Goal: Use online tool/utility: Use online tool/utility

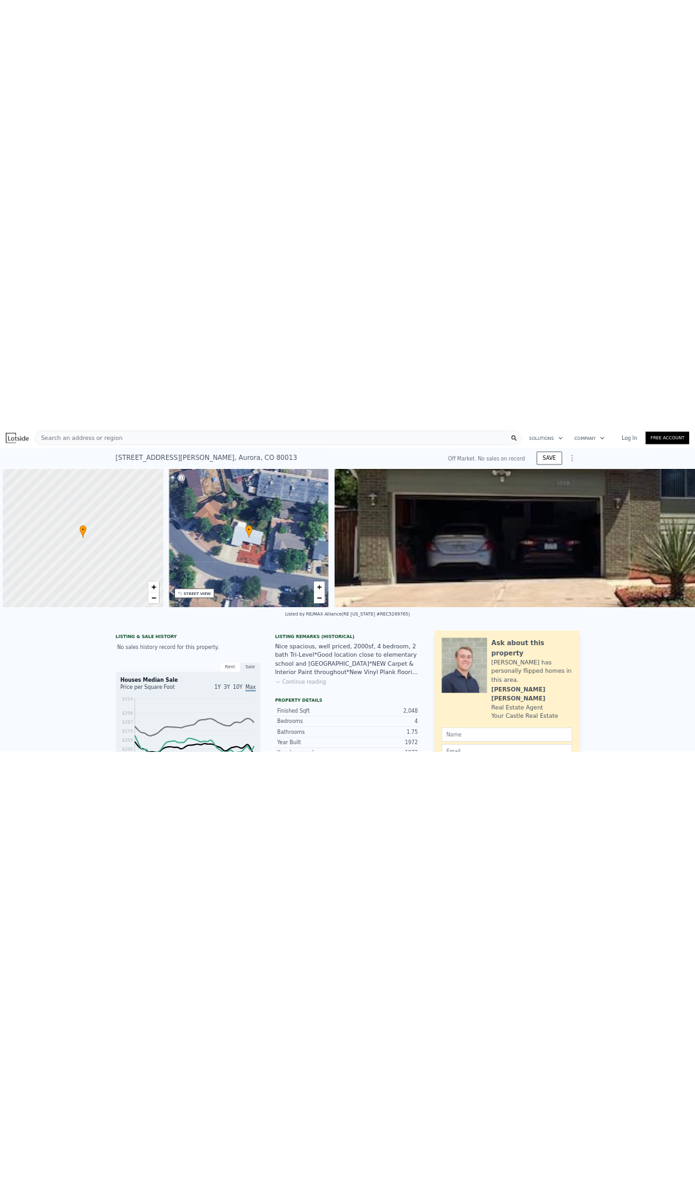
scroll to position [0, 5]
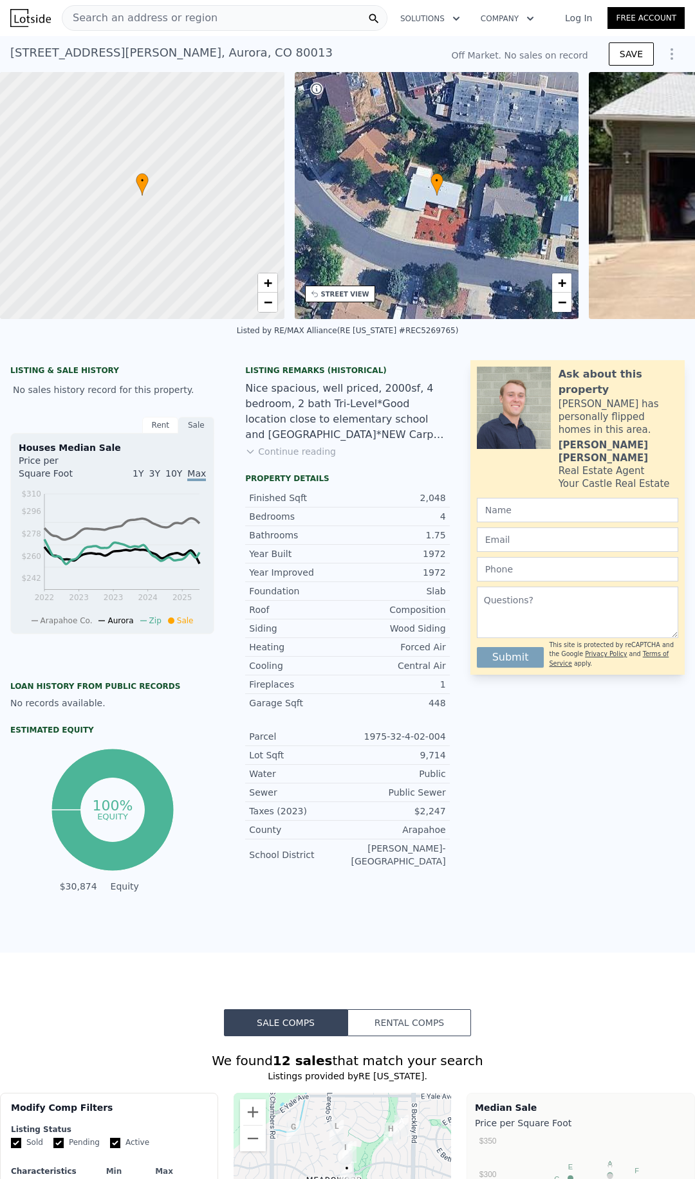
click at [206, 15] on div "Search an address or region" at bounding box center [225, 18] width 326 height 26
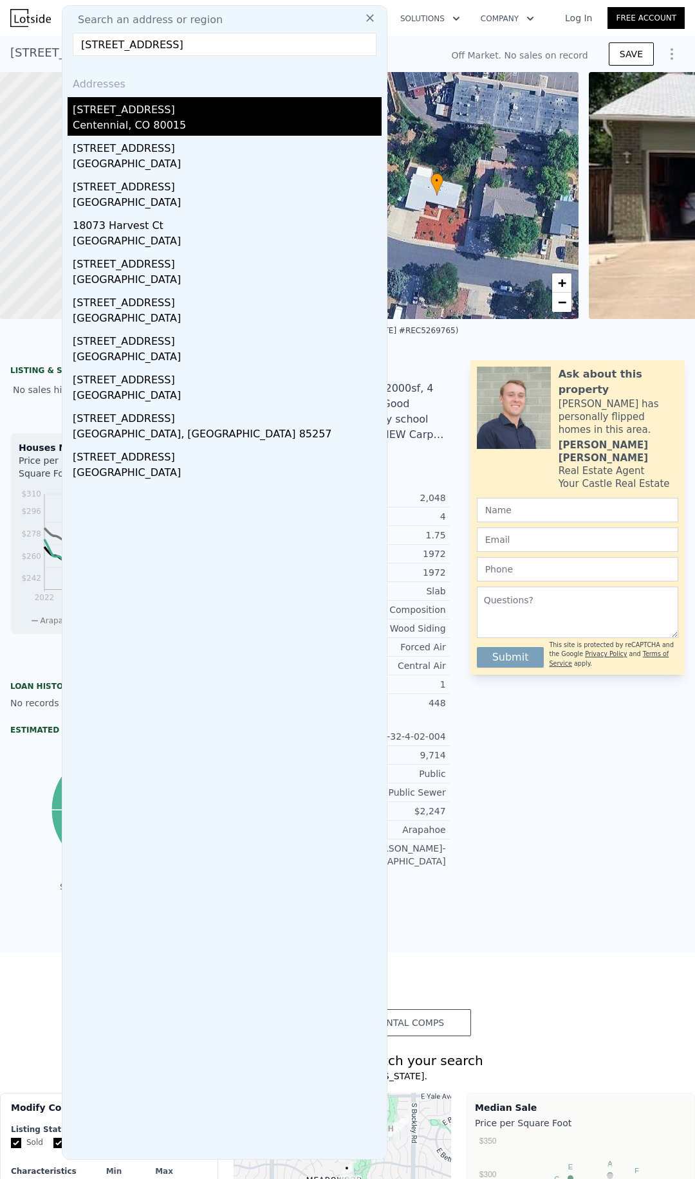
type input "[STREET_ADDRESS]"
click at [162, 109] on div "[STREET_ADDRESS]" at bounding box center [227, 107] width 309 height 21
type input "4"
type input "2.25"
type input "3.25"
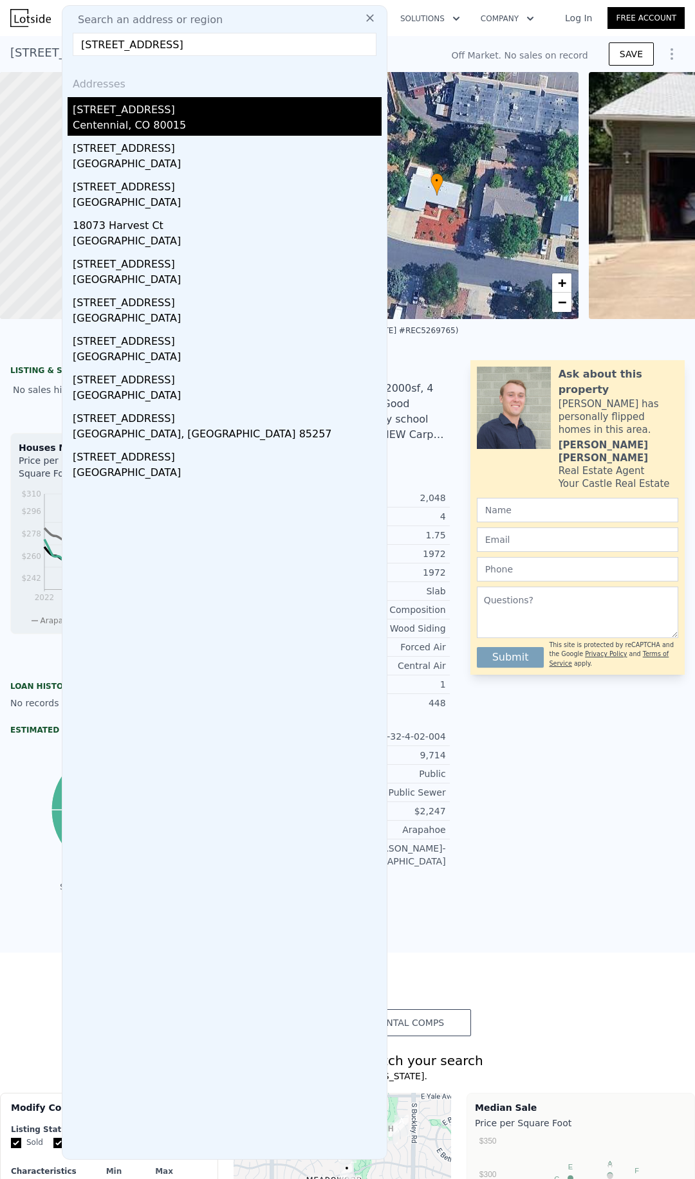
type input "2040"
type input "3124"
type input "4661"
type input "10019"
type input "$ 586,000"
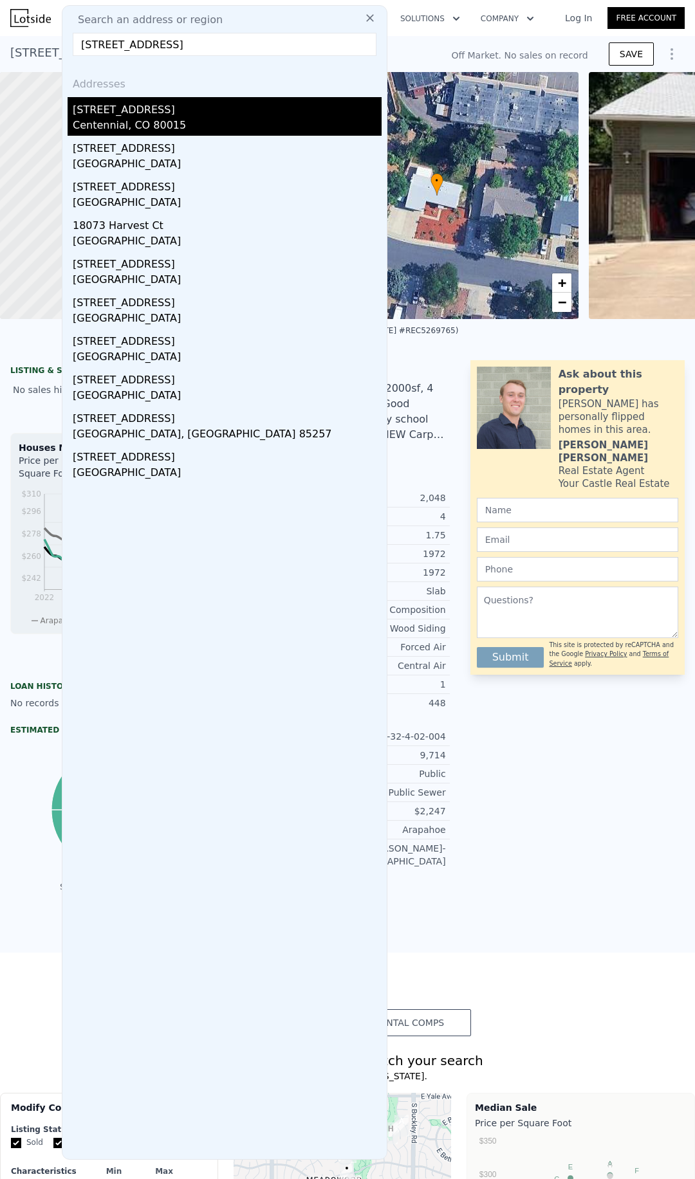
type input "-$ 38,186"
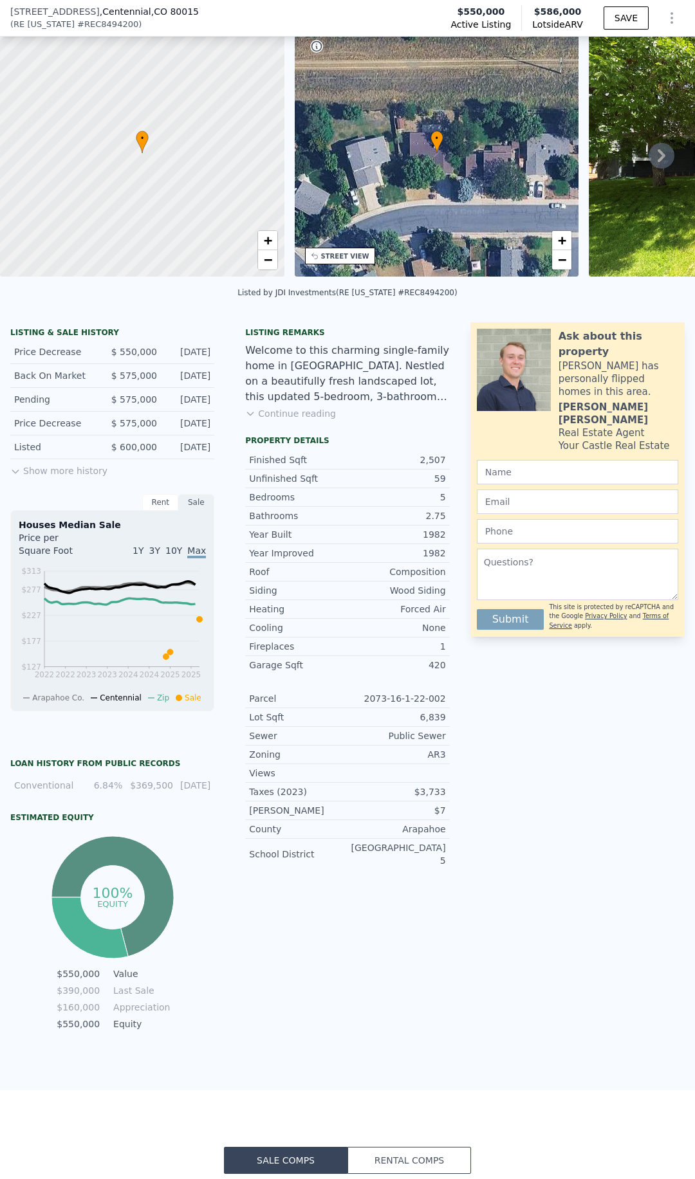
scroll to position [60, 0]
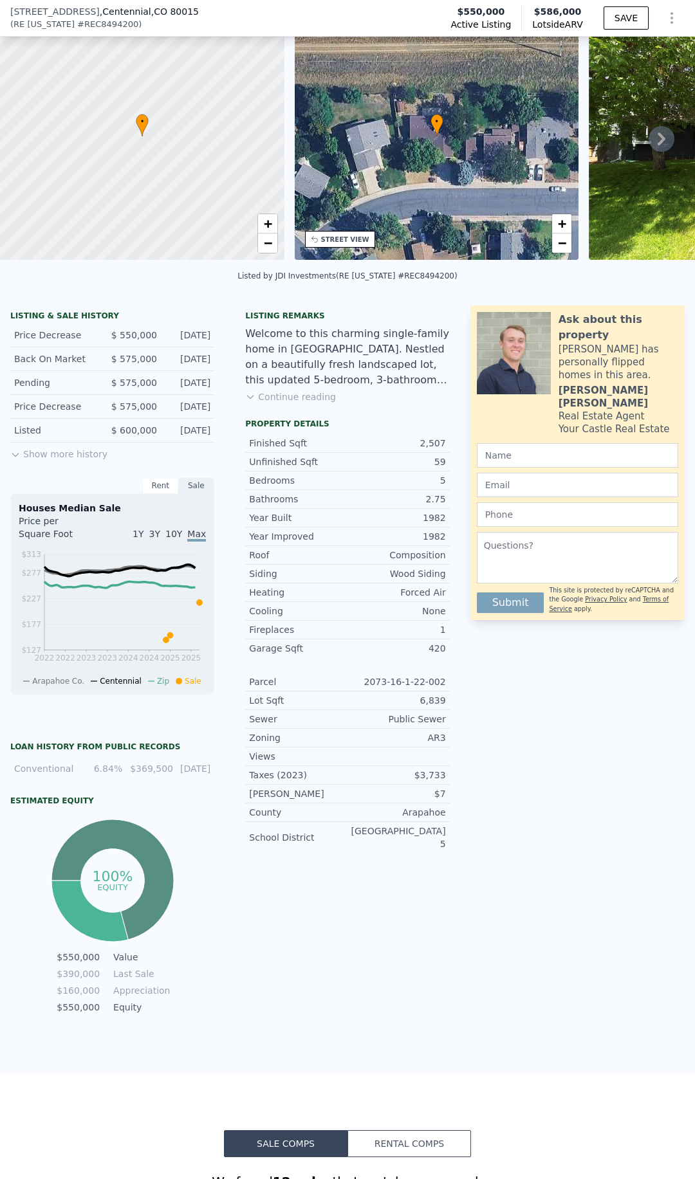
click at [56, 460] on button "Show more history" at bounding box center [58, 452] width 97 height 18
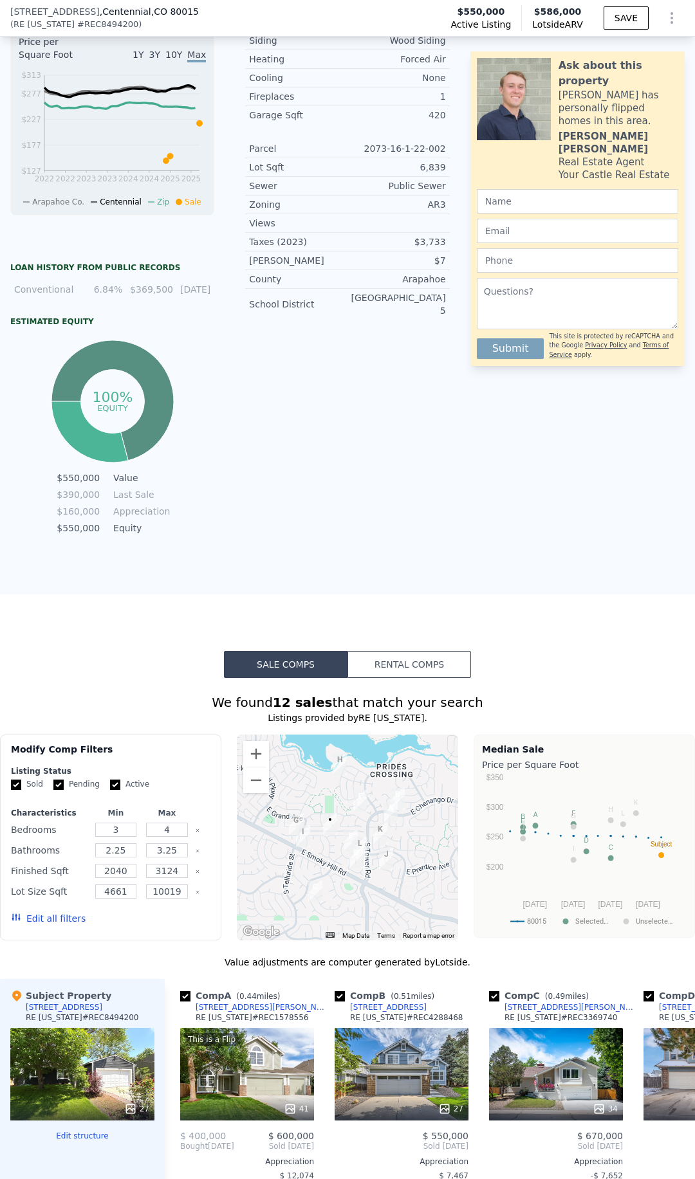
scroll to position [1029, 0]
